Goal: Information Seeking & Learning: Learn about a topic

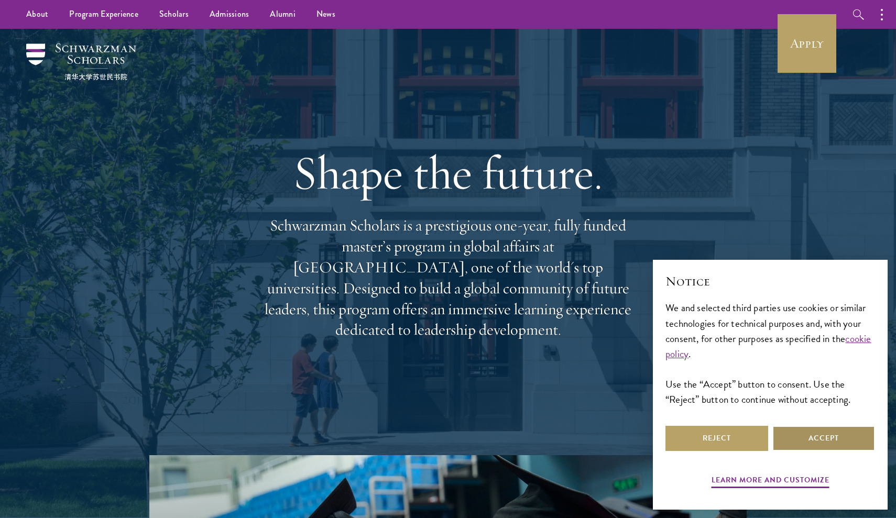
click at [842, 439] on button "Accept" at bounding box center [823, 438] width 103 height 25
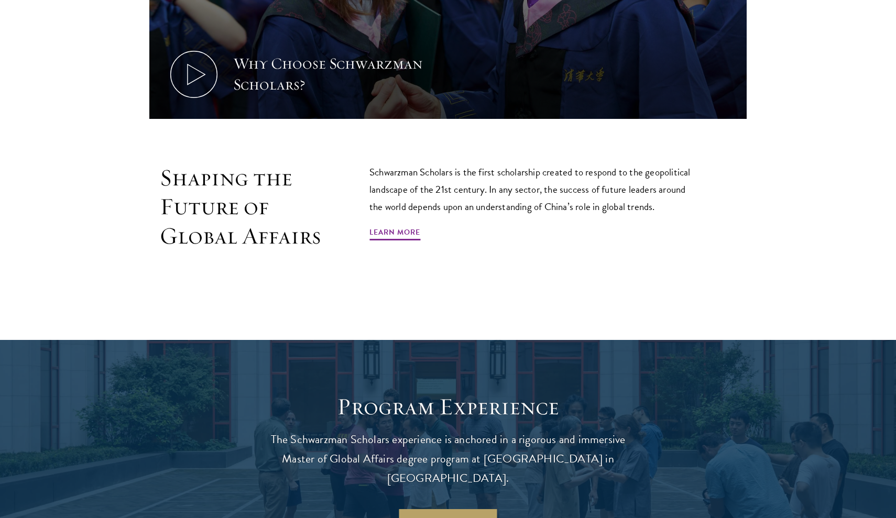
scroll to position [677, 0]
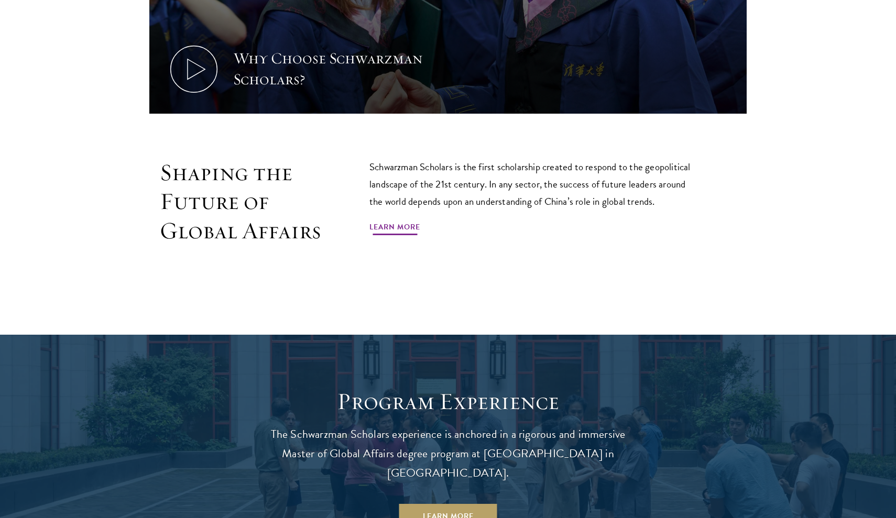
click at [382, 229] on link "Learn More" at bounding box center [394, 229] width 51 height 16
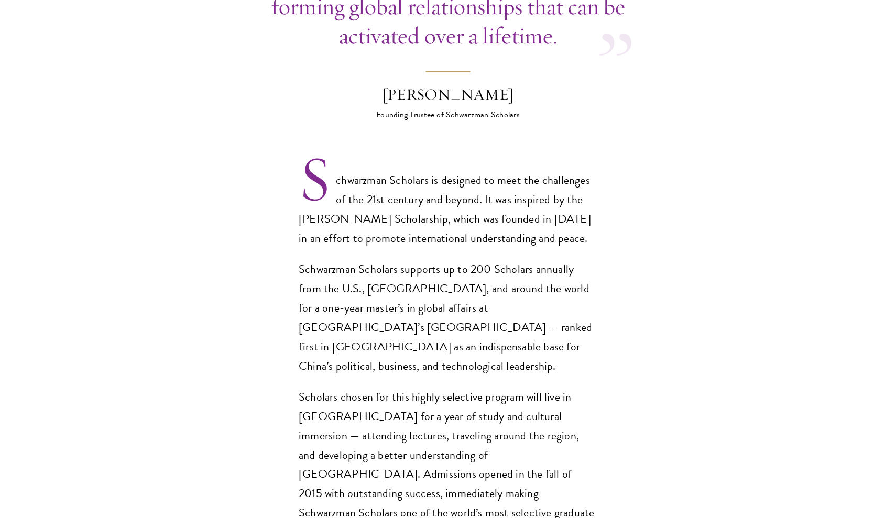
scroll to position [725, 0]
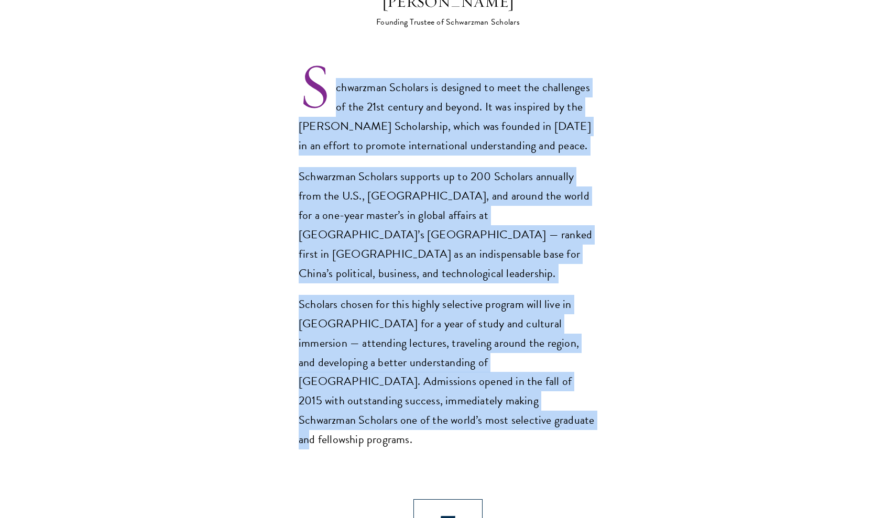
drag, startPoint x: 342, startPoint y: 53, endPoint x: 505, endPoint y: 368, distance: 354.7
click at [505, 368] on div "Schwarzman Scholars is designed to meet the challenges of the 21st century and …" at bounding box center [448, 263] width 299 height 371
click at [505, 368] on p "Scholars chosen for this highly selective program will live in [GEOGRAPHIC_DATA…" at bounding box center [448, 372] width 299 height 155
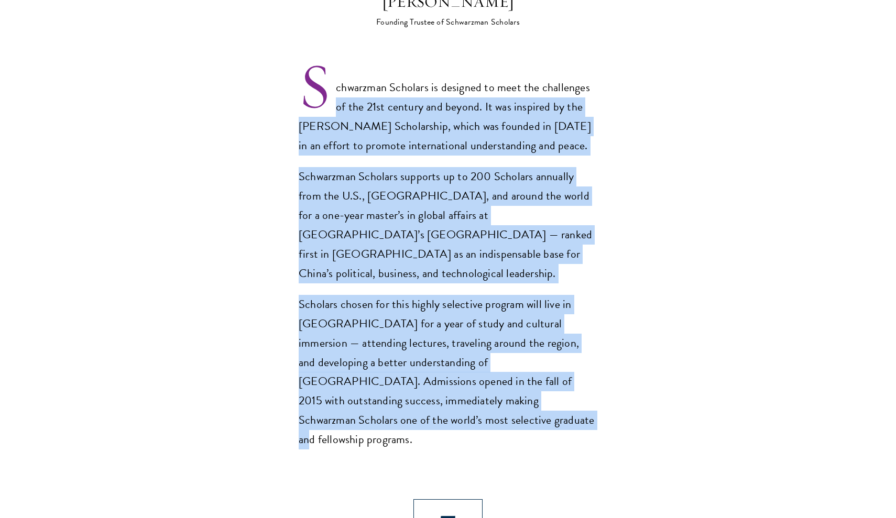
drag, startPoint x: 505, startPoint y: 368, endPoint x: 334, endPoint y: 69, distance: 344.2
click at [334, 78] on div "Schwarzman Scholars is designed to meet the challenges of the 21st century and …" at bounding box center [448, 263] width 299 height 371
click at [334, 78] on p "Schwarzman Scholars is designed to meet the challenges of the 21st century and …" at bounding box center [448, 117] width 299 height 78
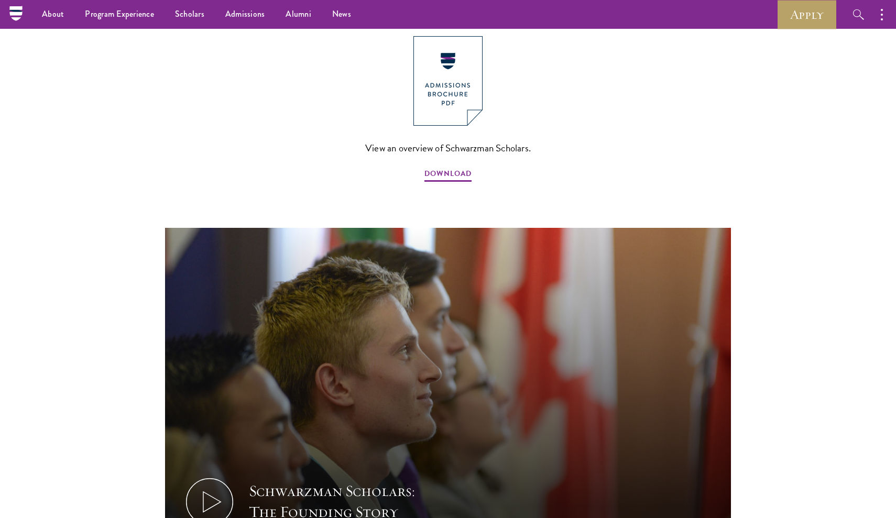
scroll to position [1110, 0]
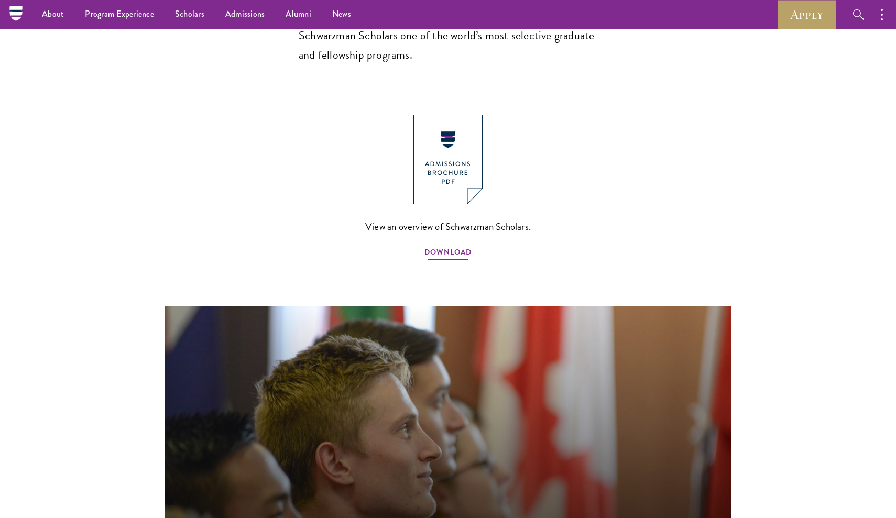
click at [453, 246] on span "DOWNLOAD" at bounding box center [447, 254] width 47 height 16
